Goal: Check status: Check status

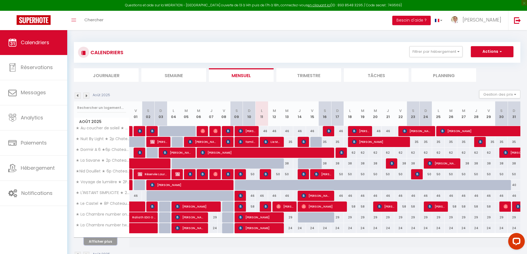
click at [97, 240] on button "Afficher plus" at bounding box center [100, 241] width 33 height 7
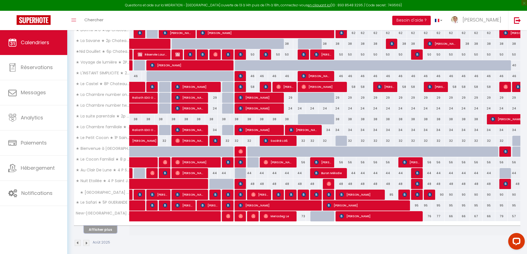
scroll to position [124, 0]
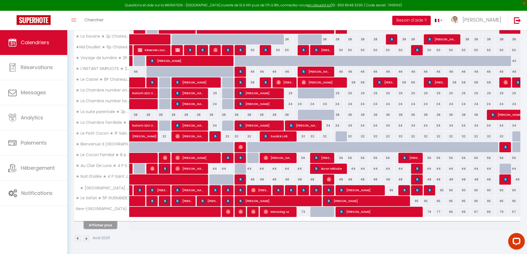
click at [100, 228] on button "Afficher plus" at bounding box center [100, 225] width 33 height 7
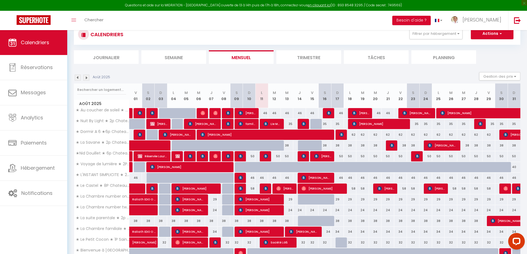
scroll to position [28, 0]
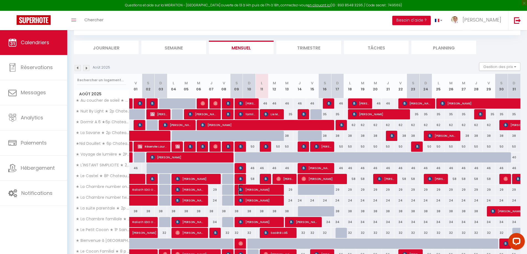
click at [248, 191] on span "[PERSON_NAME]" at bounding box center [260, 190] width 42 height 11
select select "OK"
select select "KO"
select select "0"
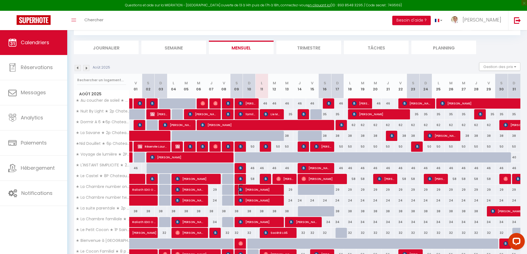
select select "1"
select select
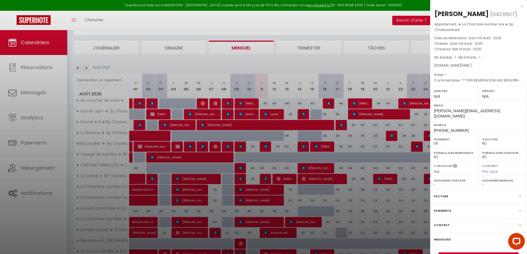
drag, startPoint x: 504, startPoint y: 14, endPoint x: 436, endPoint y: 12, distance: 67.6
click at [436, 12] on h2 "Charlotte Ormanni ( 6426607 )" at bounding box center [479, 13] width 89 height 9
copy div "[PERSON_NAME]"
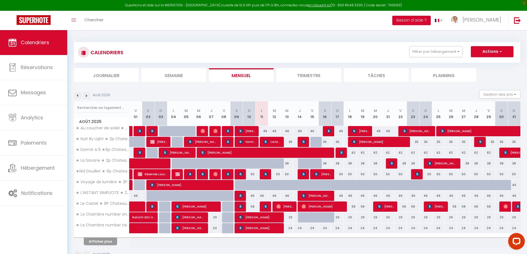
scroll to position [28, 0]
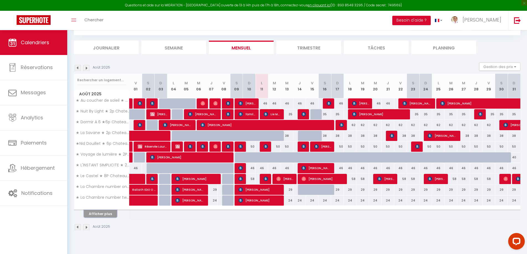
click at [95, 215] on button "Afficher plus" at bounding box center [100, 213] width 33 height 7
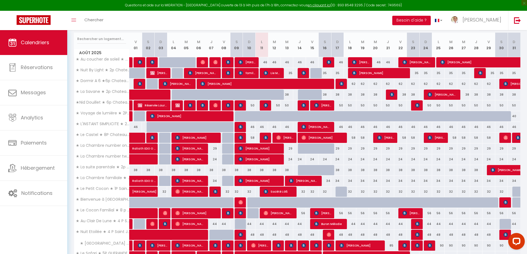
scroll to position [97, 0]
